Goal: Task Accomplishment & Management: Complete application form

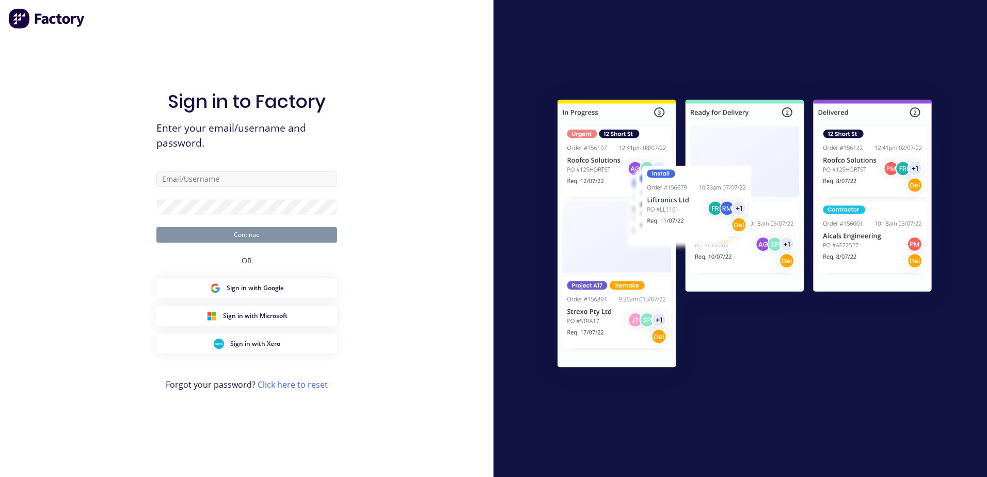
click at [206, 182] on input "text" at bounding box center [246, 178] width 181 height 15
type input "[PERSON_NAME][EMAIL_ADDRESS][DOMAIN_NAME]"
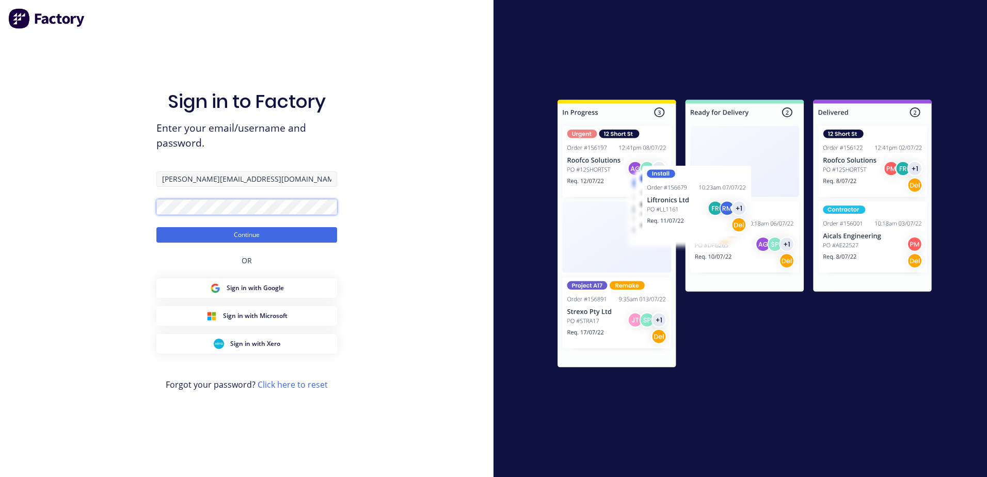
click at [156, 227] on button "Continue" at bounding box center [246, 234] width 181 height 15
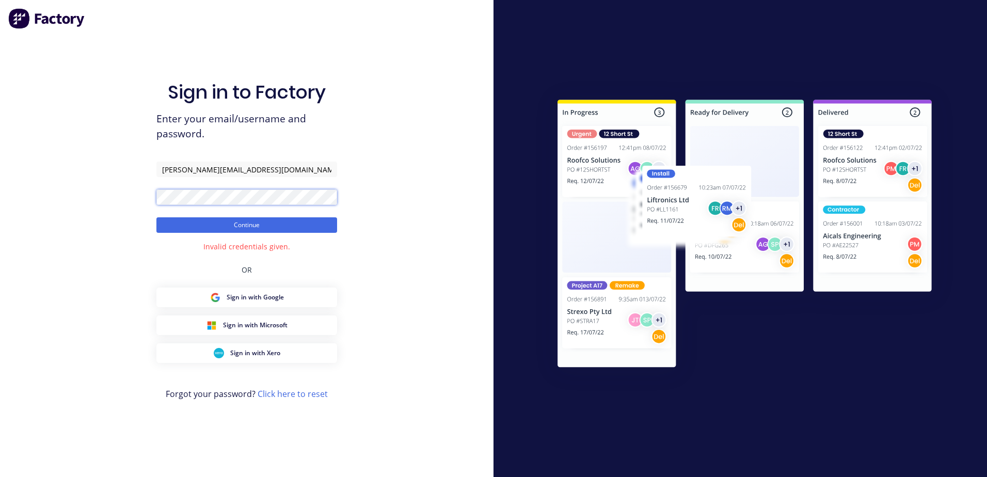
click at [156, 217] on button "Continue" at bounding box center [246, 224] width 181 height 15
click at [313, 218] on button "Continue" at bounding box center [246, 224] width 181 height 15
click at [251, 208] on form "[PERSON_NAME][EMAIL_ADDRESS][DOMAIN_NAME] Continue" at bounding box center [246, 197] width 181 height 71
click at [296, 217] on button "Continue" at bounding box center [246, 224] width 181 height 15
click at [283, 233] on div "Sign in to Factory Enter your email/username and password. [PERSON_NAME][EMAIL_…" at bounding box center [246, 249] width 181 height 440
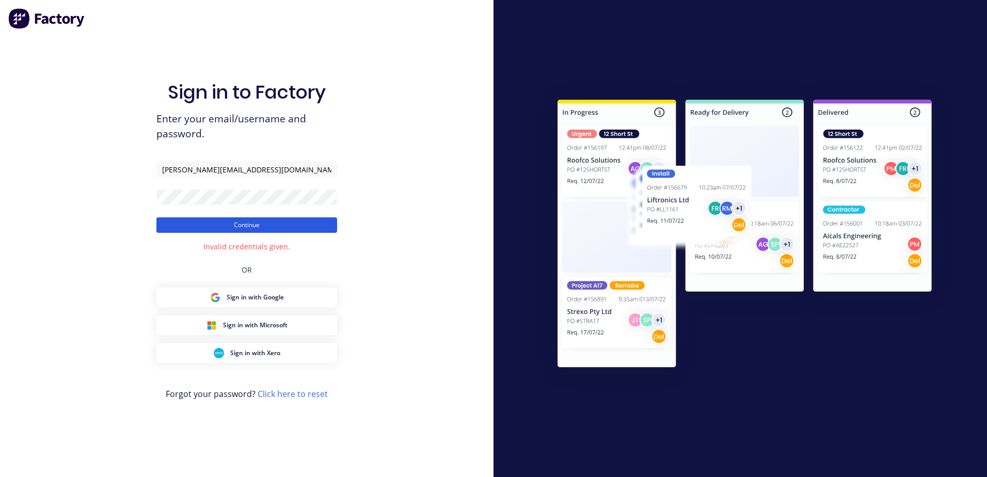
click at [285, 229] on button "Continue" at bounding box center [246, 224] width 181 height 15
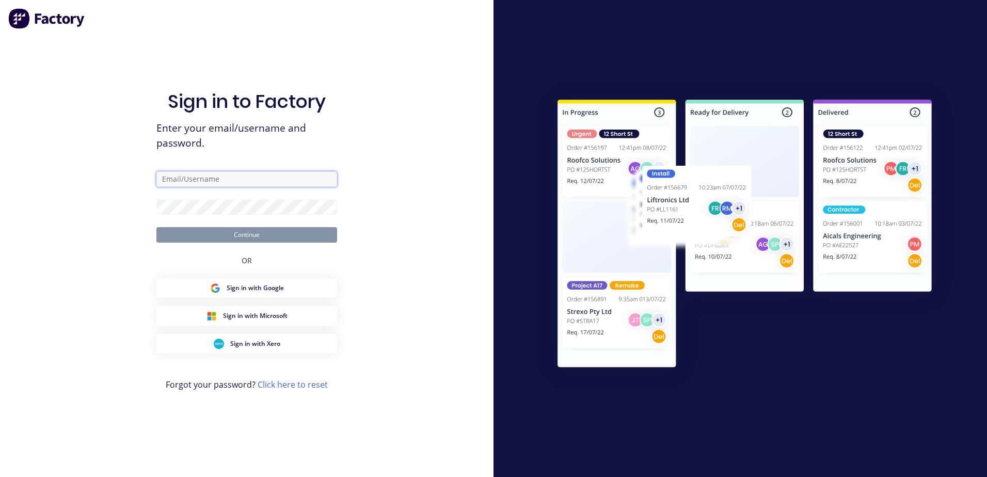
click at [325, 181] on input "text" at bounding box center [246, 178] width 181 height 15
